Goal: Task Accomplishment & Management: Complete application form

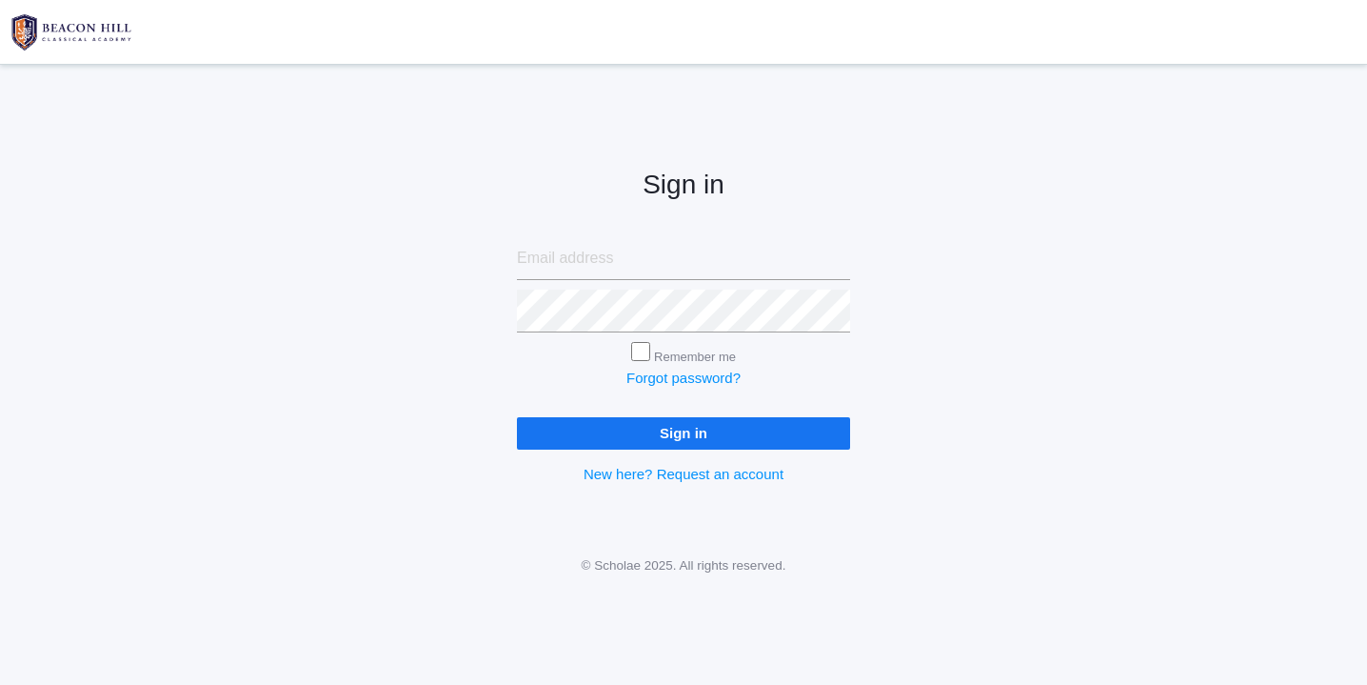
click at [575, 264] on input "email" at bounding box center [683, 258] width 333 height 43
type input "websterjl03@aol.com"
click at [636, 435] on input "Sign in" at bounding box center [683, 432] width 333 height 31
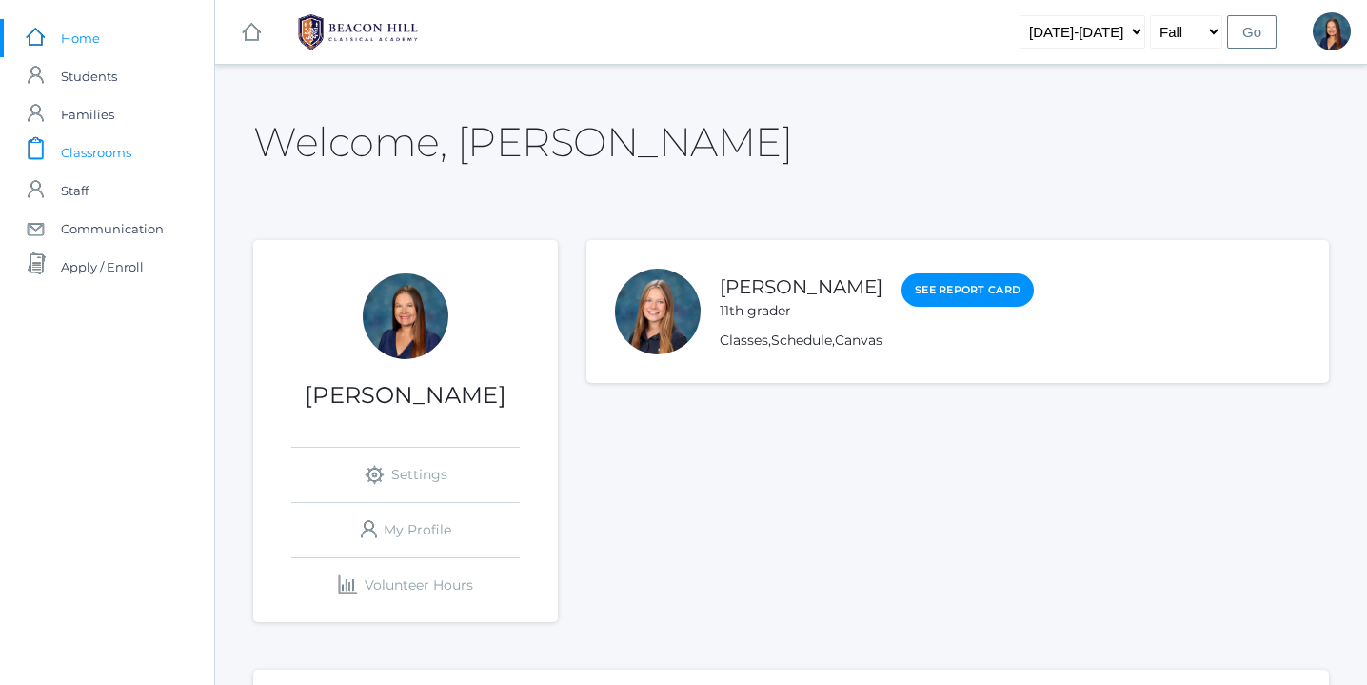
click at [111, 151] on span "Classrooms" at bounding box center [96, 152] width 70 height 38
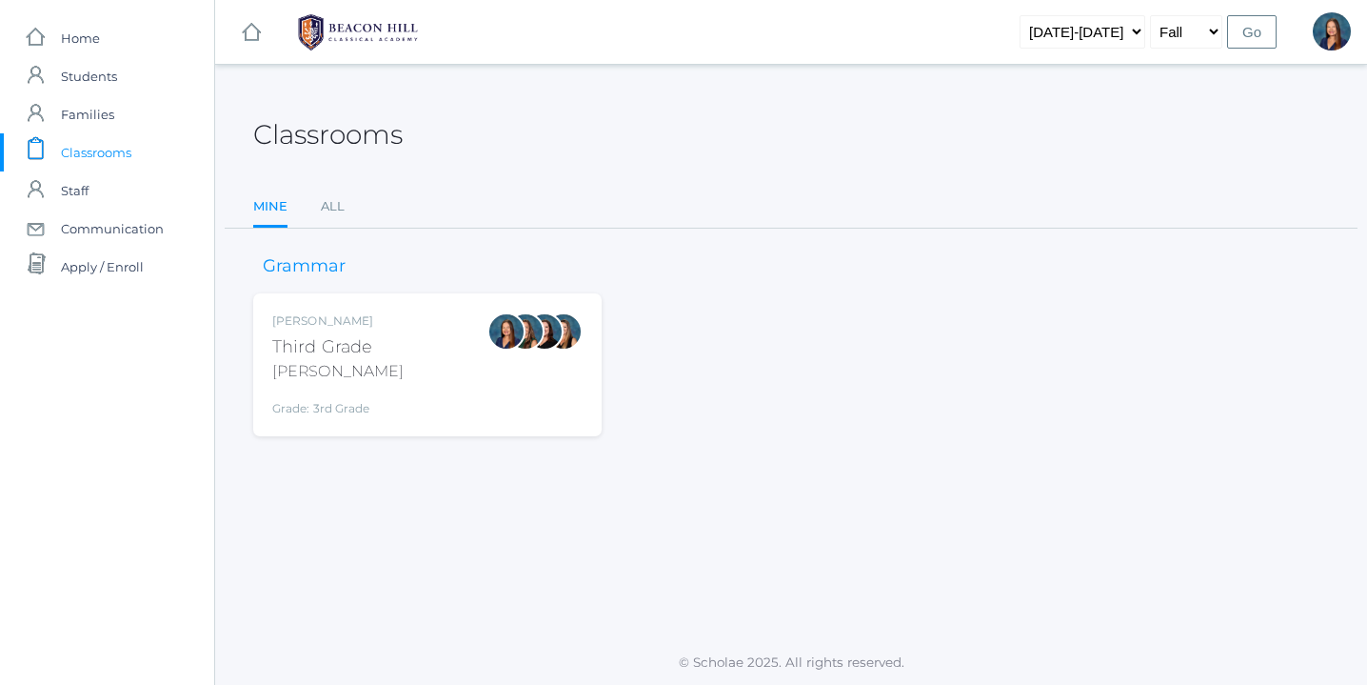
click at [407, 377] on div "Lori Webster Third Grade Webster Grade: 3rd Grade 03LA" at bounding box center [427, 364] width 310 height 105
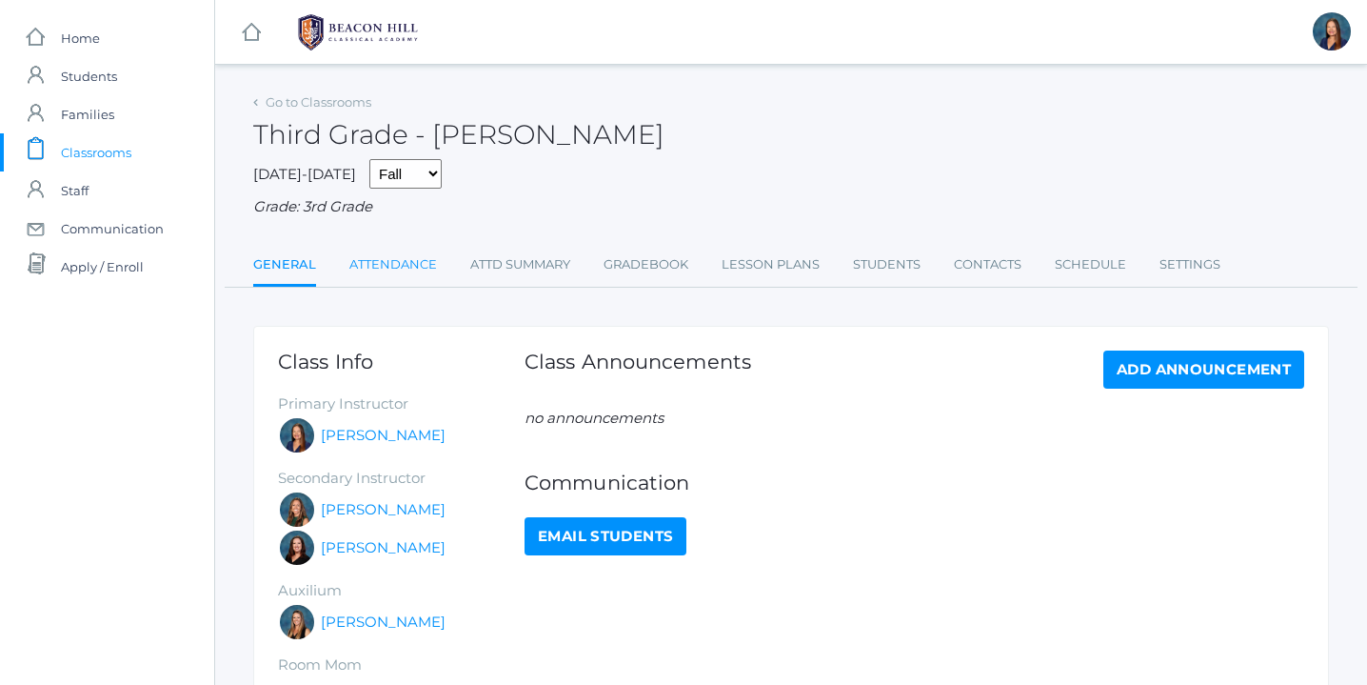
click at [401, 264] on link "Attendance" at bounding box center [393, 265] width 88 height 38
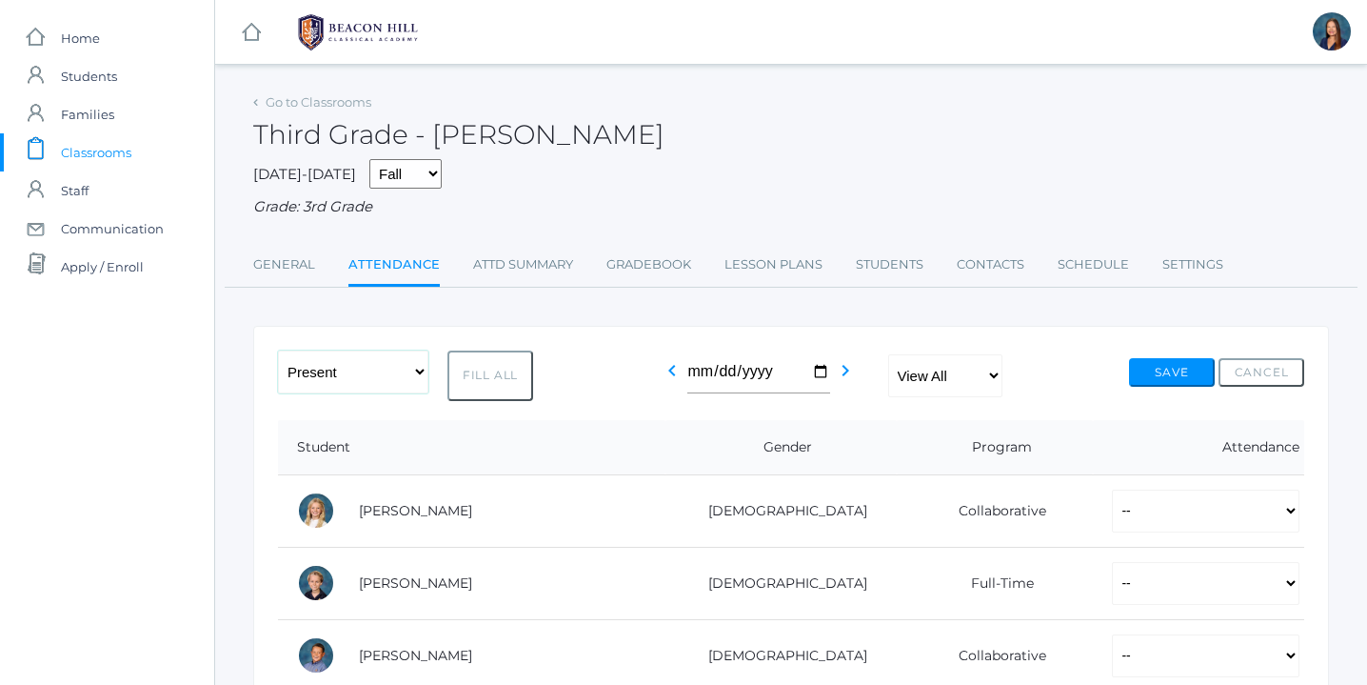
click at [419, 372] on select "-- Present Present-At-Home Tardy Excused Tardy Unexcused Absent Excused Absent …" at bounding box center [353, 371] width 150 height 43
click at [501, 372] on button "Fill All" at bounding box center [491, 375] width 86 height 50
select select "P"
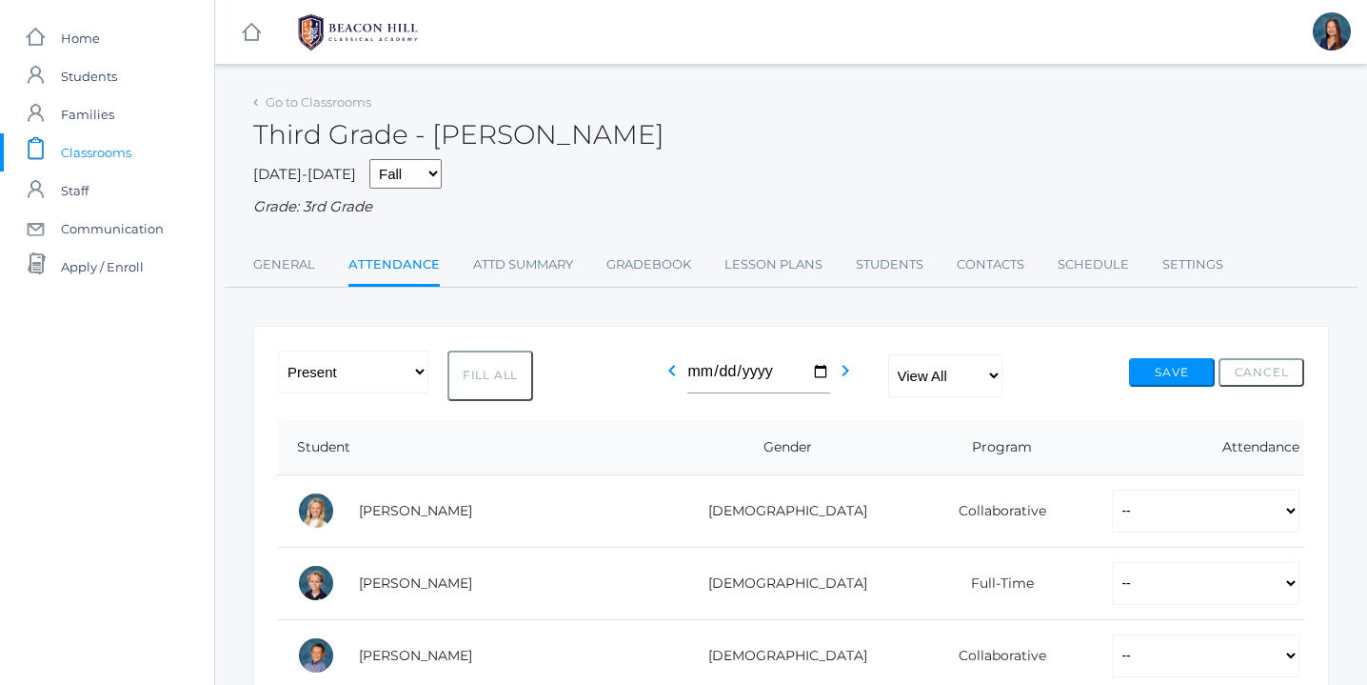
select select "P"
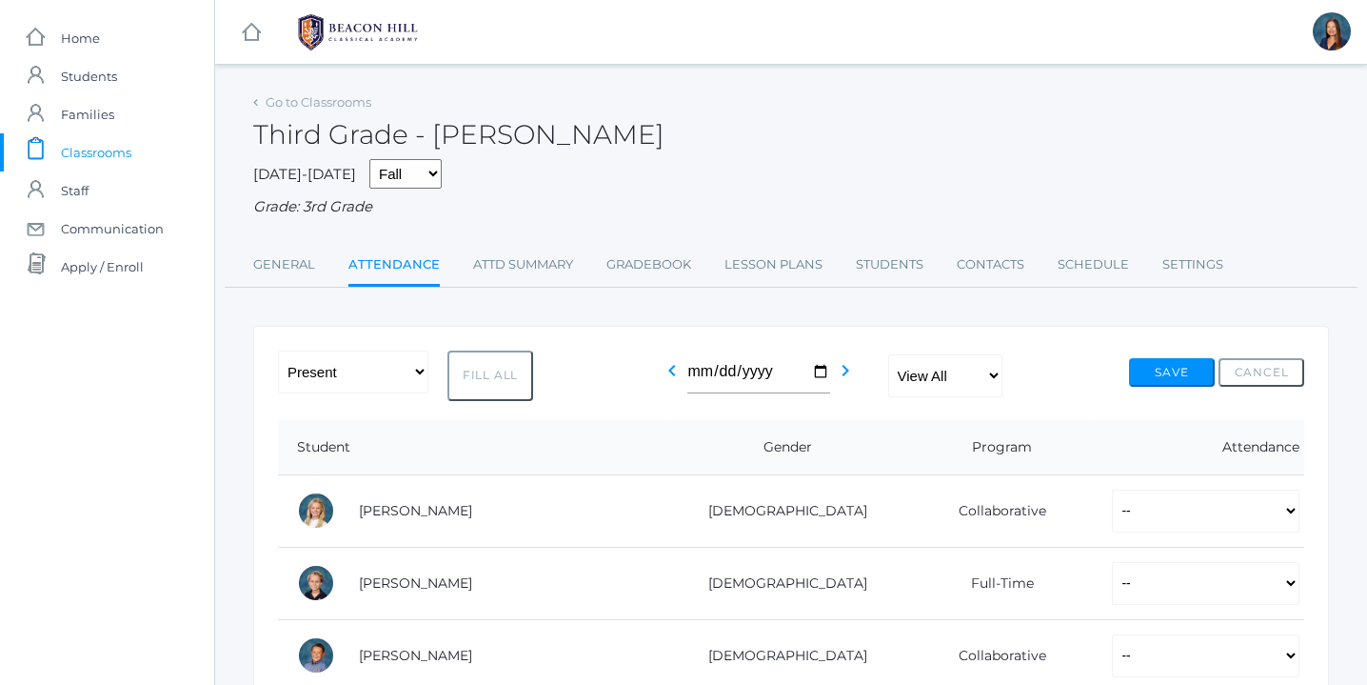
select select "P"
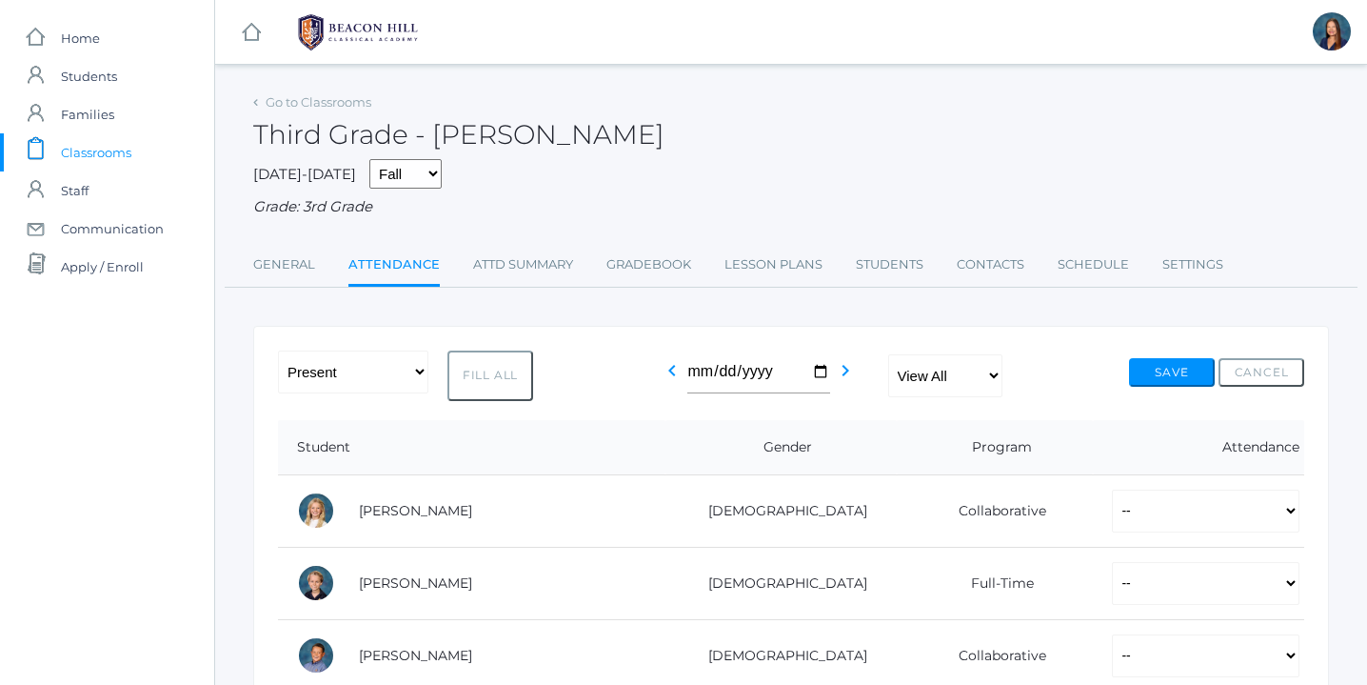
select select "P"
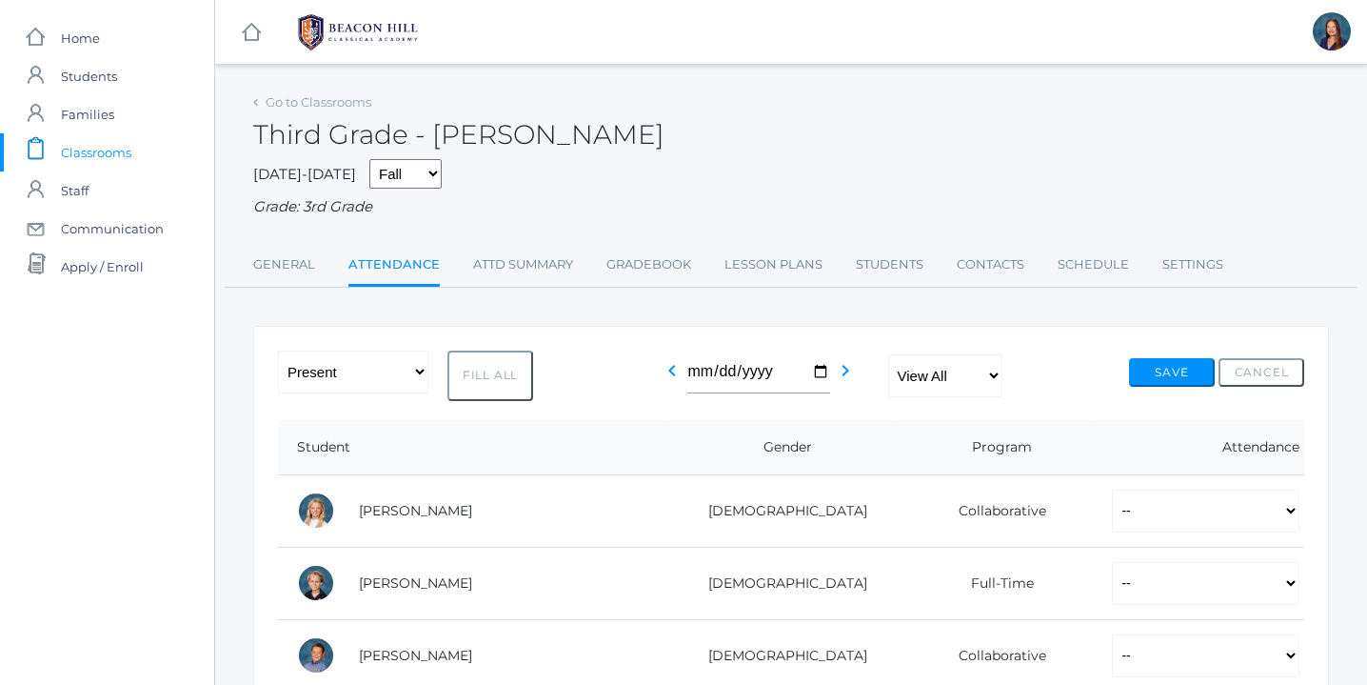
select select "P"
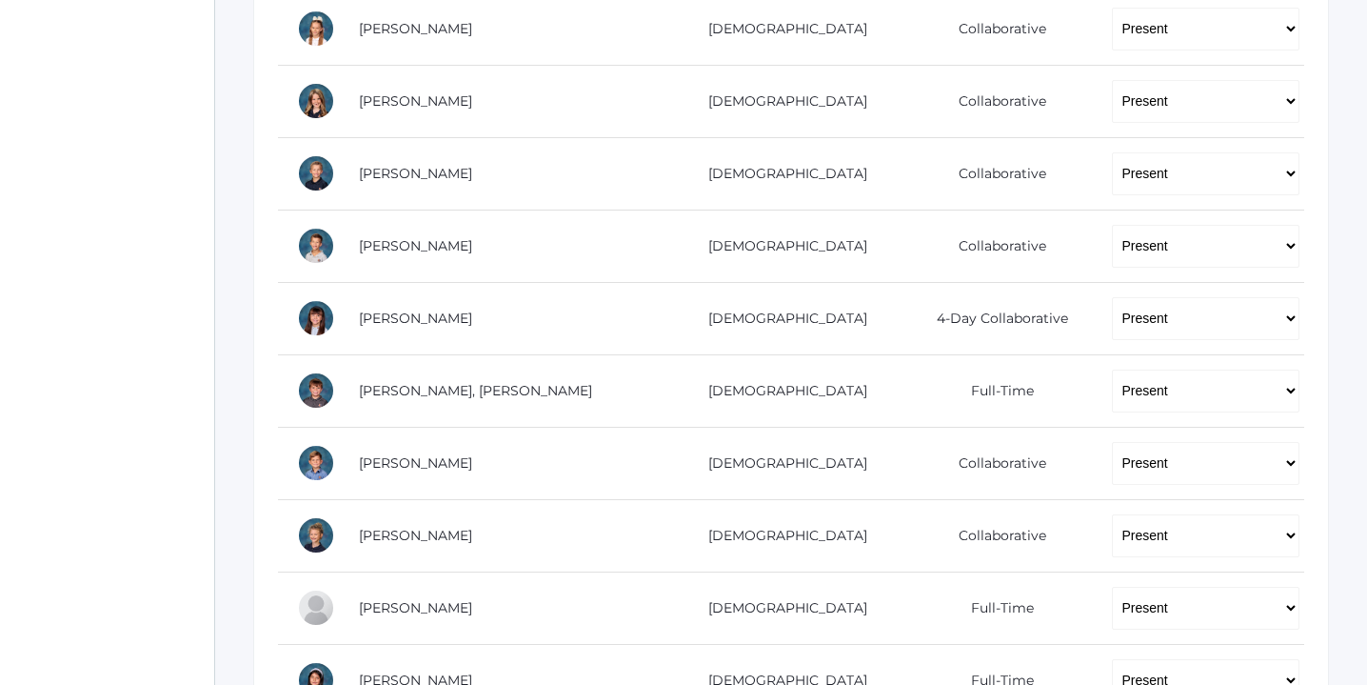
scroll to position [846, 0]
click at [1283, 463] on select "-- Present Present-At-Home Tardy Excused Tardy Unexcused Absent Excused Absent …" at bounding box center [1206, 461] width 188 height 43
select select "AE"
click at [1112, 440] on select "-- Present Present-At-Home Tardy Excused Tardy Unexcused Absent Excused Absent …" at bounding box center [1206, 461] width 188 height 43
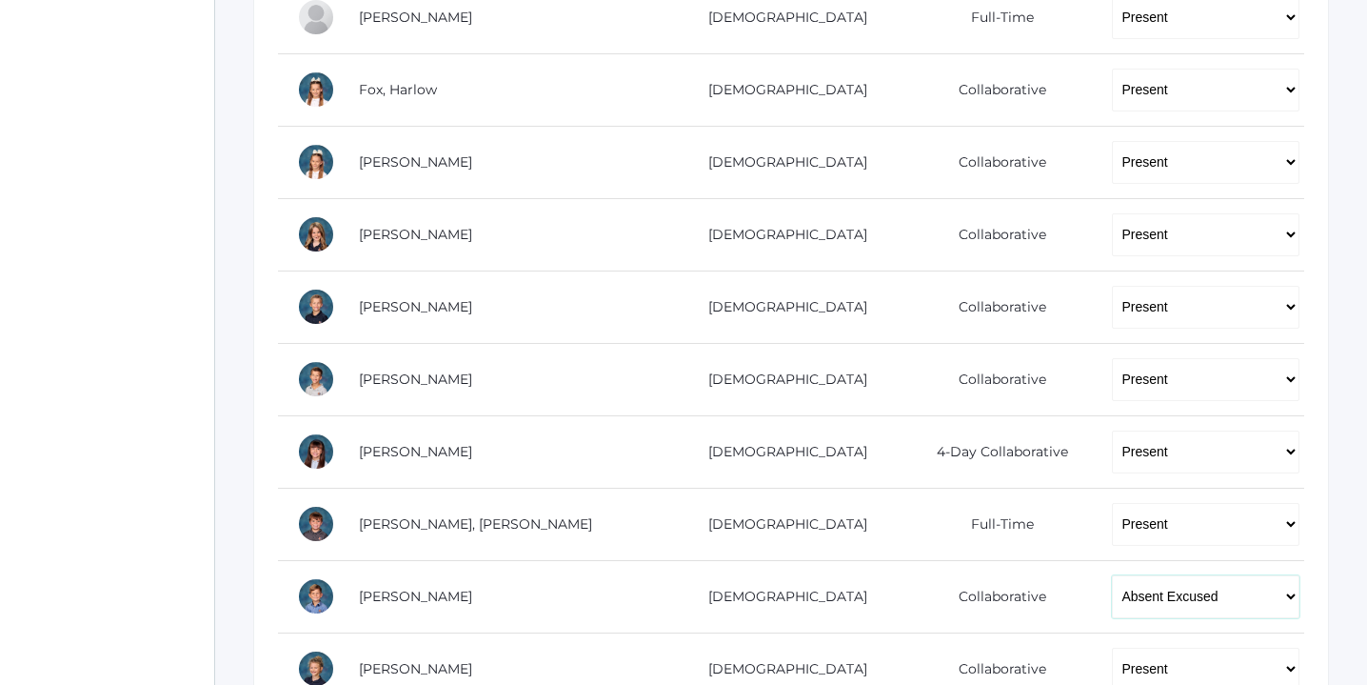
scroll to position [696, 0]
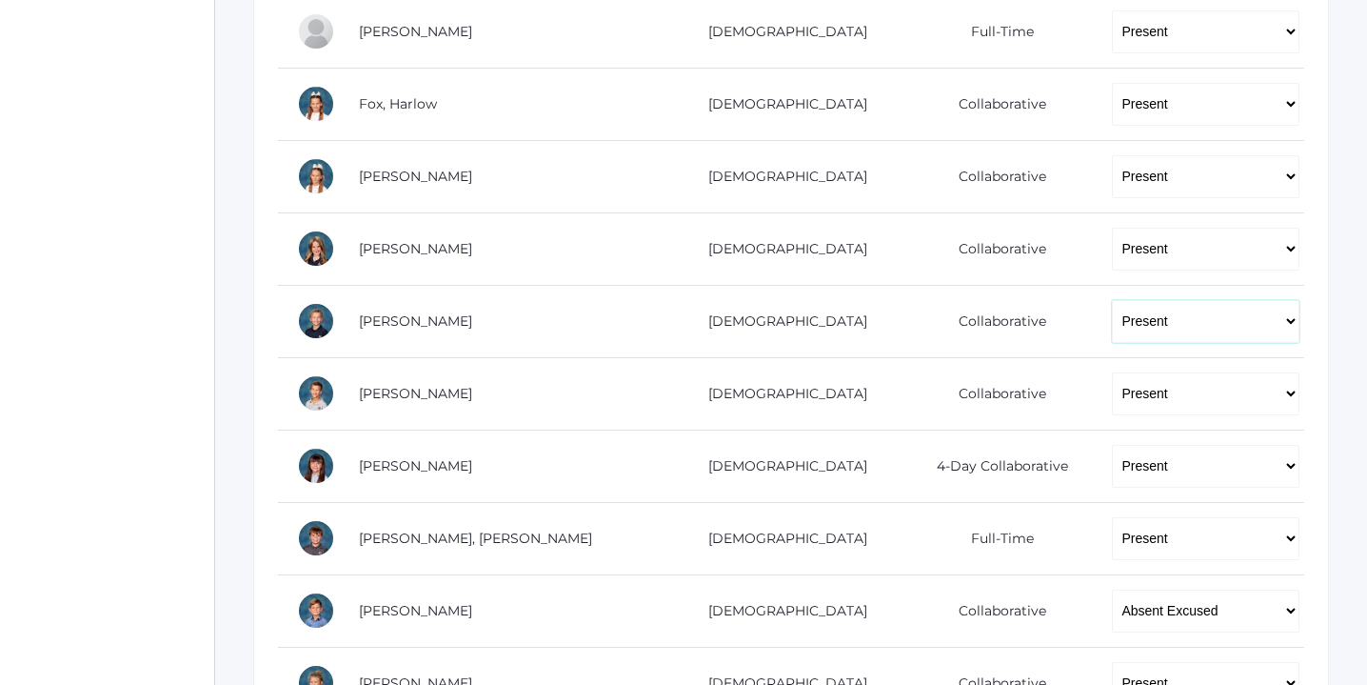
click at [1289, 323] on select "-- Present Present-At-Home Tardy Excused Tardy Unexcused Absent Excused Absent …" at bounding box center [1206, 321] width 188 height 43
select select "TE"
click at [1112, 300] on select "-- Present Present-At-Home Tardy Excused Tardy Unexcused Absent Excused Absent …" at bounding box center [1206, 321] width 188 height 43
click at [1286, 393] on select "-- Present Present-At-Home Tardy Excused Tardy Unexcused Absent Excused Absent …" at bounding box center [1206, 393] width 188 height 43
select select "TE"
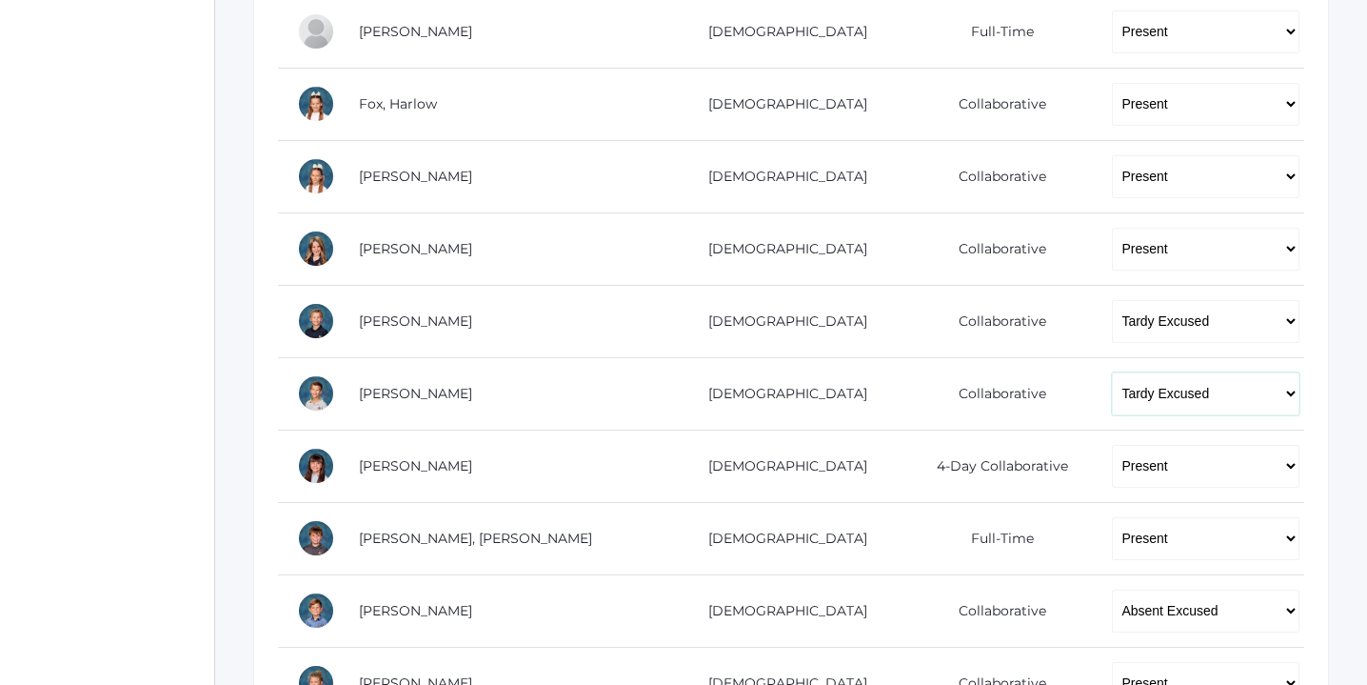
click at [1112, 372] on select "-- Present Present-At-Home Tardy Excused Tardy Unexcused Absent Excused Absent …" at bounding box center [1206, 393] width 188 height 43
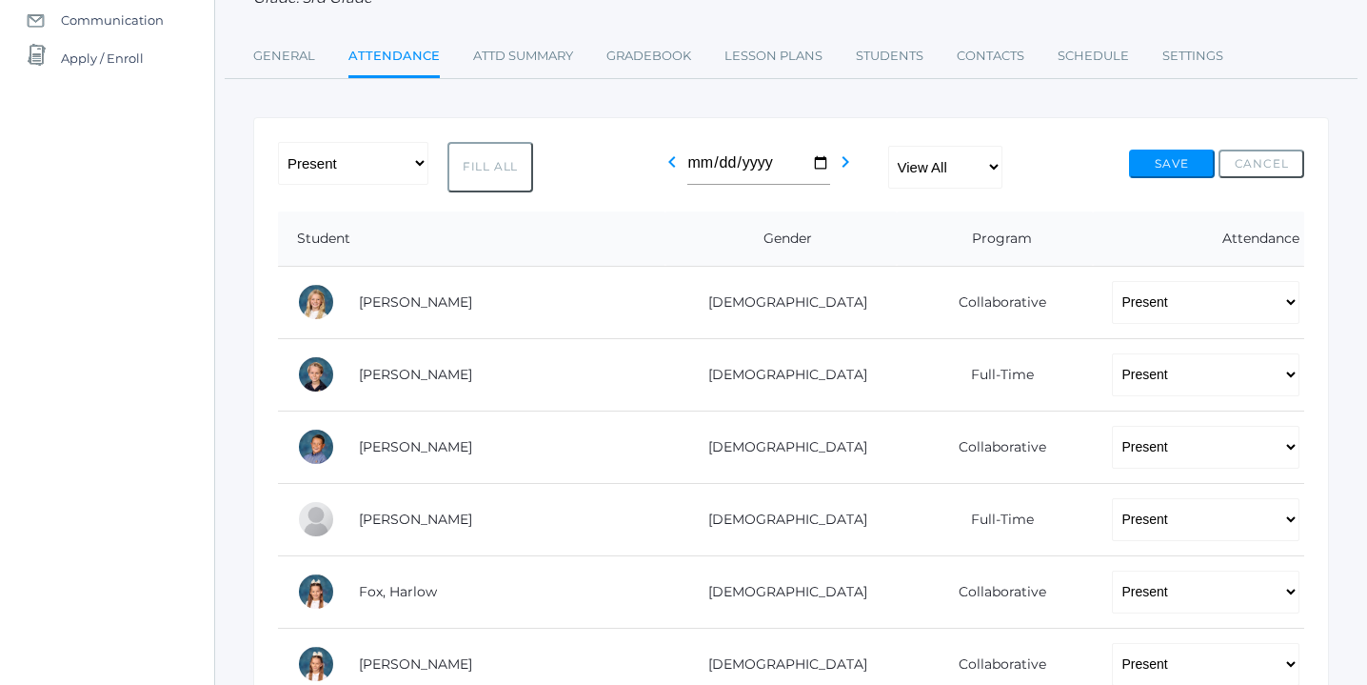
scroll to position [209, 0]
click at [1164, 165] on button "Save" at bounding box center [1172, 163] width 86 height 29
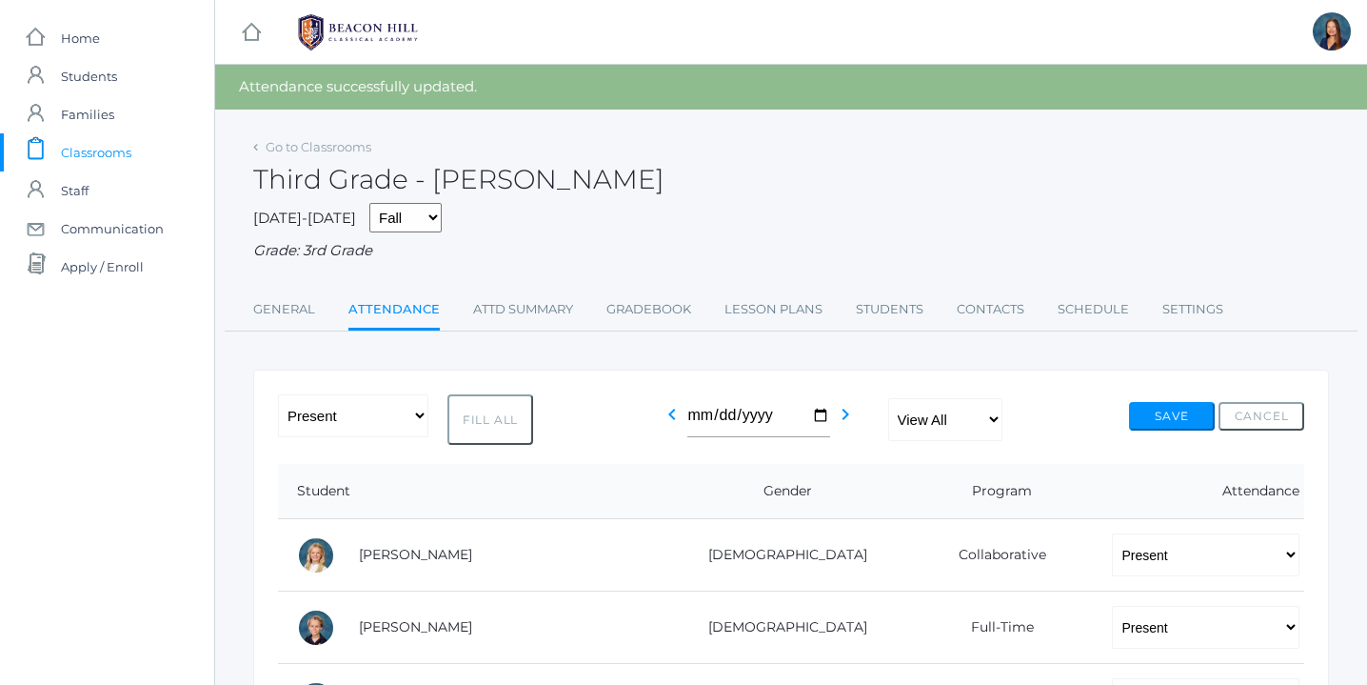
click at [861, 149] on div "Third Grade - [PERSON_NAME]" at bounding box center [791, 168] width 1076 height 70
